Goal: Understand process/instructions

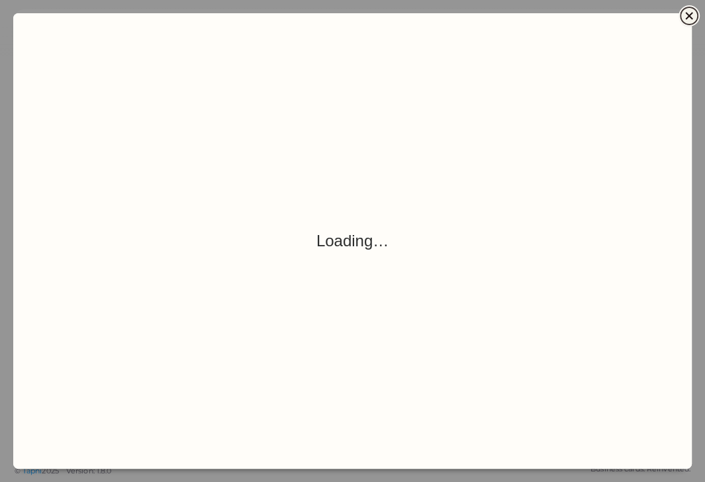
click at [693, 14] on icon "Close" at bounding box center [689, 16] width 16 height 16
click at [687, 18] on icon "Close" at bounding box center [689, 16] width 16 height 16
